Goal: Information Seeking & Learning: Learn about a topic

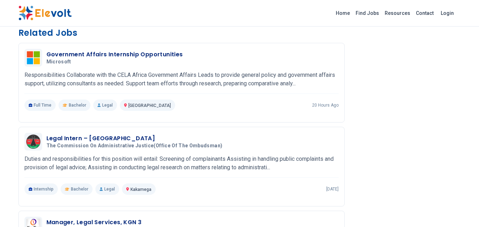
scroll to position [447, 0]
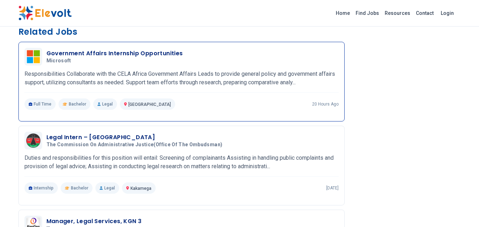
click at [120, 52] on h3 "Government Affairs Internship Opportunities" at bounding box center [114, 53] width 136 height 9
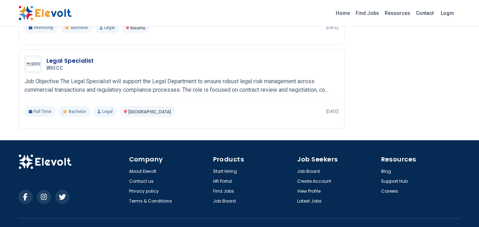
scroll to position [885, 0]
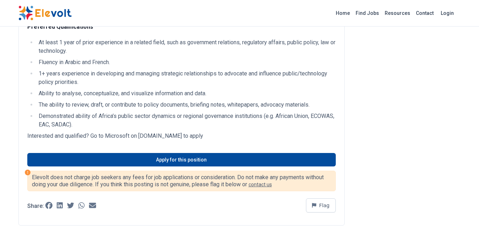
scroll to position [311, 0]
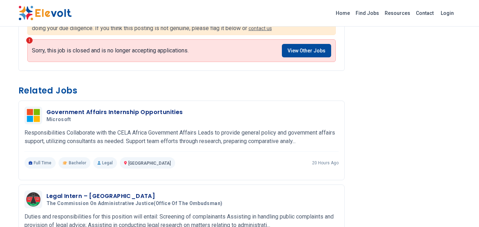
scroll to position [388, 0]
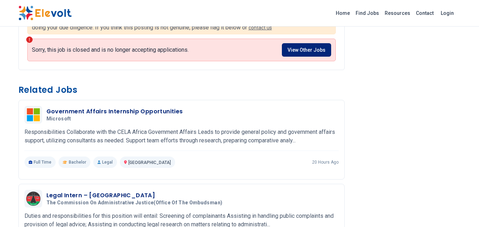
click at [321, 48] on link "View Other Jobs" at bounding box center [306, 49] width 49 height 13
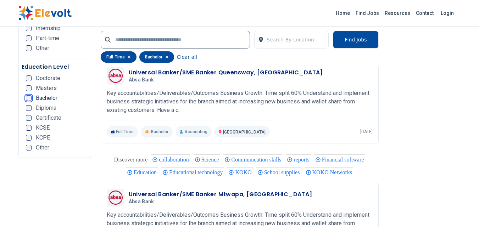
scroll to position [1362, 0]
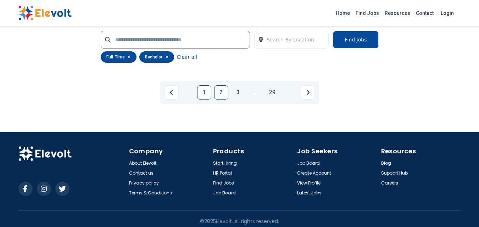
click at [222, 100] on link "2" at bounding box center [221, 92] width 14 height 14
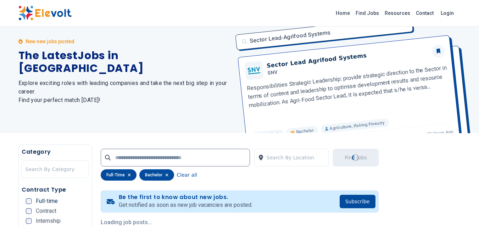
scroll to position [2, 0]
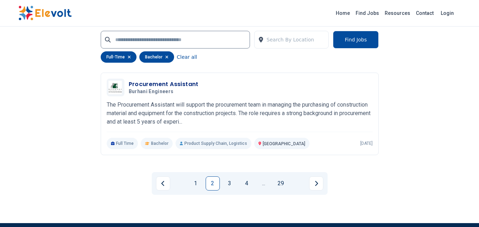
scroll to position [1549, 0]
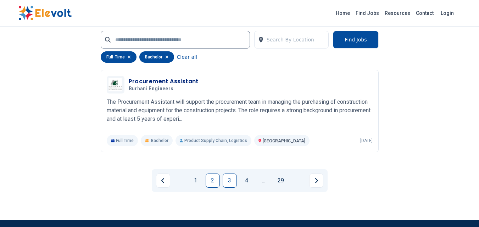
click at [231, 184] on link "3" at bounding box center [230, 181] width 14 height 14
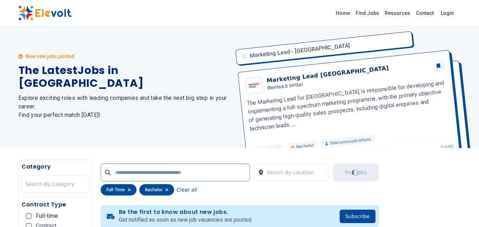
scroll to position [0, 0]
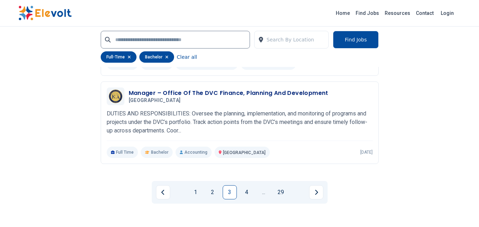
scroll to position [1612, 0]
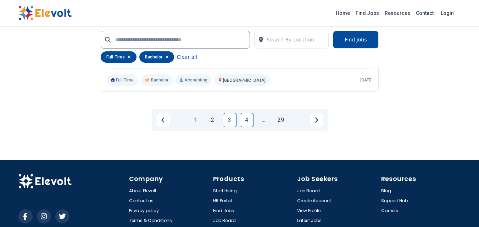
click at [242, 127] on link "4" at bounding box center [247, 120] width 14 height 14
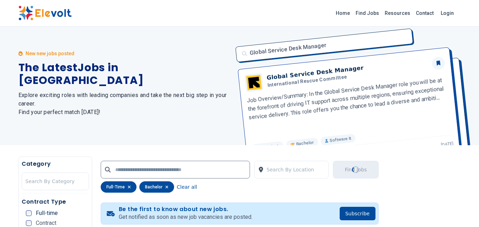
scroll to position [0, 0]
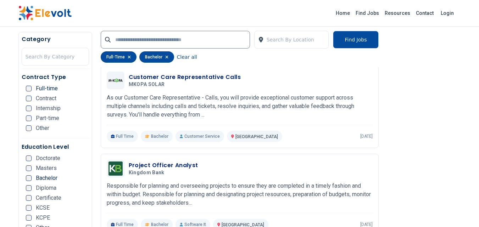
scroll to position [868, 0]
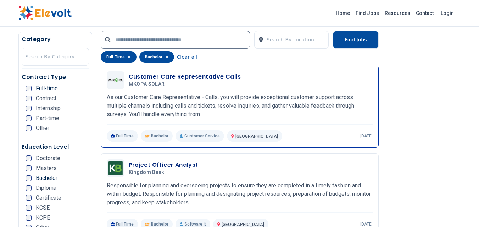
click at [185, 74] on h3 "Customer Care Representative Calls" at bounding box center [185, 77] width 112 height 9
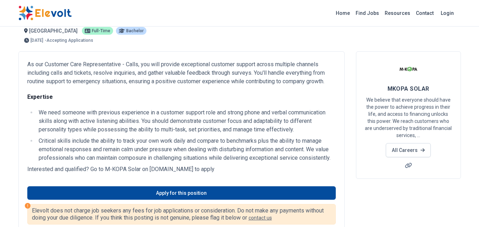
scroll to position [22, 0]
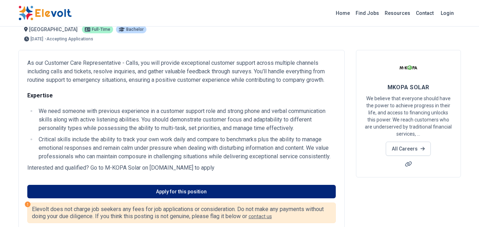
click at [158, 193] on link "Apply for this position" at bounding box center [181, 191] width 308 height 13
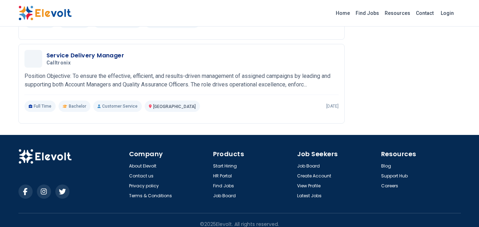
scroll to position [704, 0]
